Goal: Entertainment & Leisure: Consume media (video, audio)

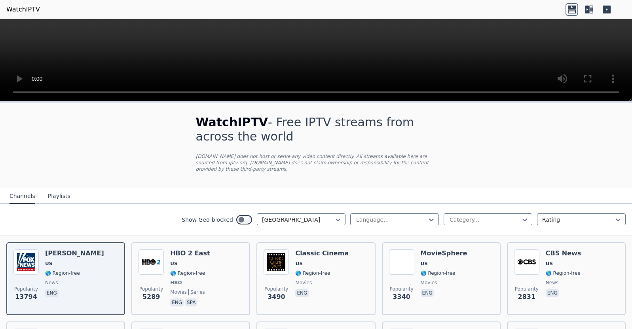
click at [594, 9] on icon at bounding box center [589, 9] width 13 height 13
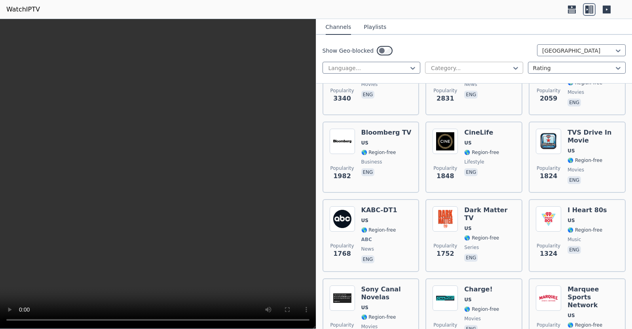
scroll to position [215, 0]
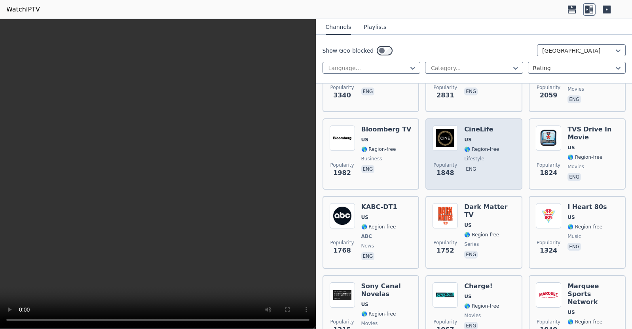
click at [481, 150] on span "🌎 Region-free" at bounding box center [481, 149] width 35 height 6
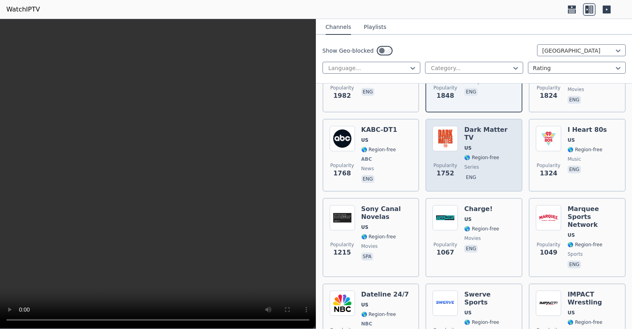
scroll to position [309, 0]
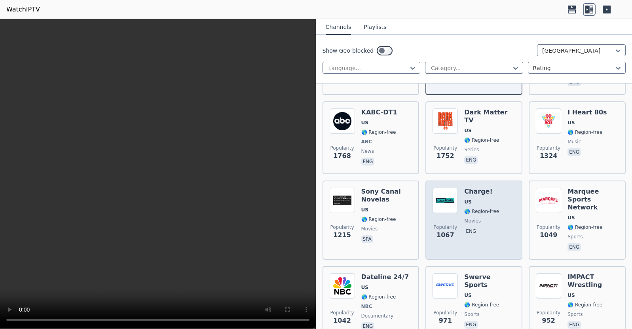
click at [477, 216] on div "Charge! US 🌎 Region-free movies eng" at bounding box center [481, 220] width 35 height 65
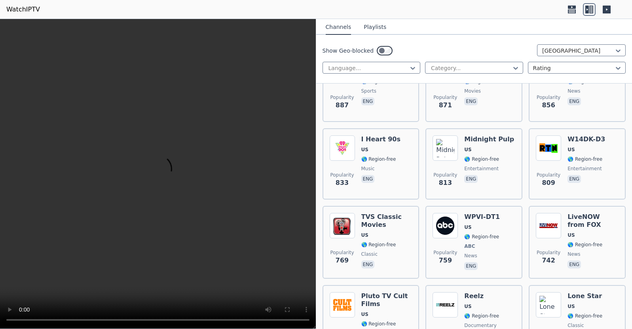
scroll to position [691, 0]
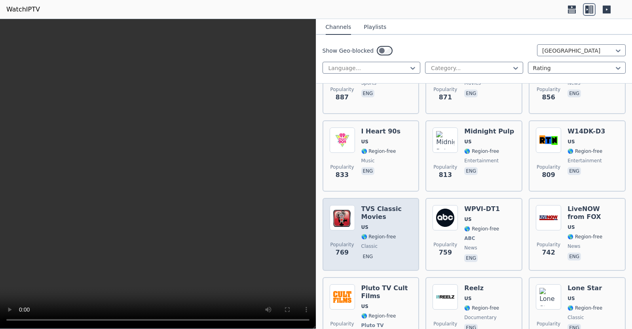
click at [384, 214] on div "TVS Classic Movies US 🌎 Region-free classic eng" at bounding box center [386, 234] width 51 height 59
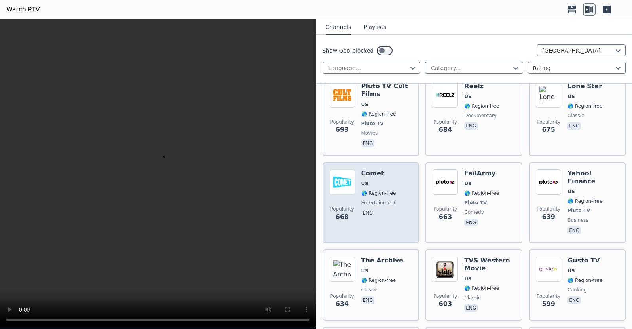
scroll to position [893, 0]
click at [370, 189] on div "Comet US 🌎 Region-free entertainment eng" at bounding box center [378, 202] width 35 height 66
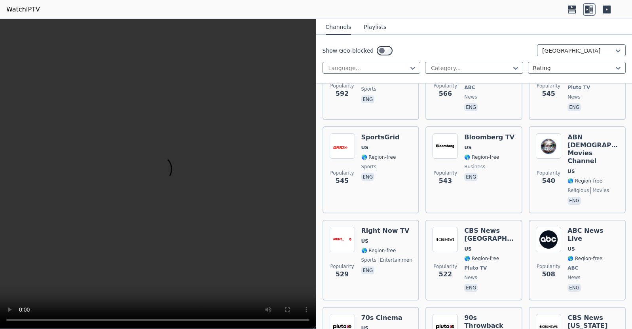
scroll to position [1194, 0]
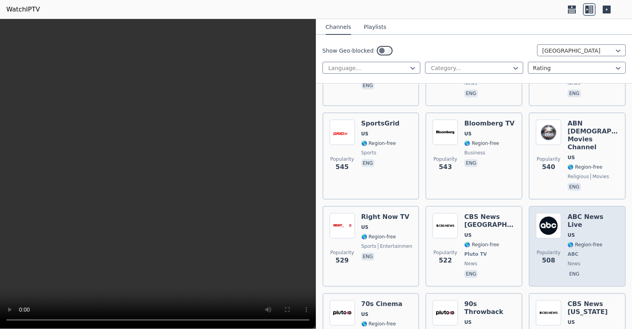
click at [584, 232] on span "US" at bounding box center [592, 235] width 51 height 6
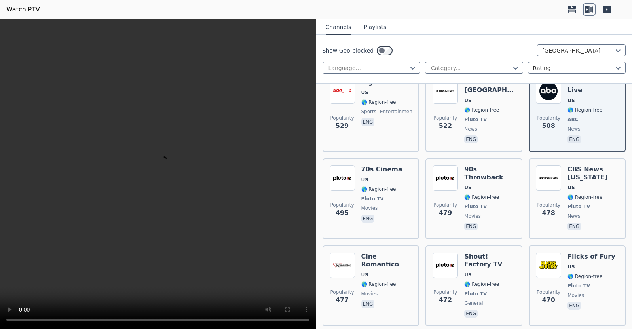
scroll to position [1330, 0]
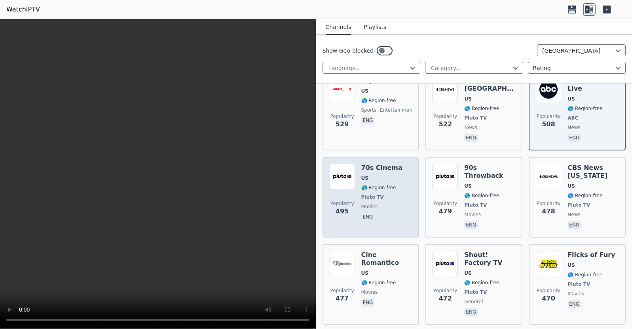
click at [368, 164] on div "70s Cinema US 🌎 Region-free Pluto TV movies eng" at bounding box center [381, 197] width 41 height 66
